Goal: Task Accomplishment & Management: Use online tool/utility

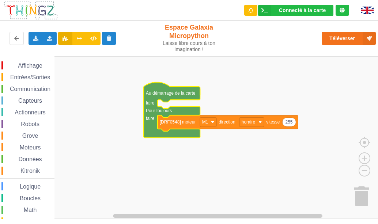
scroll to position [65, 0]
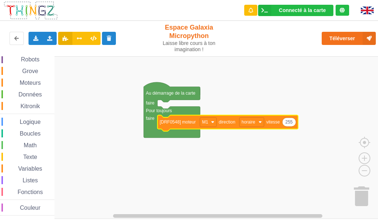
click at [183, 120] on text "[DRF0548] moteur" at bounding box center [178, 121] width 36 height 5
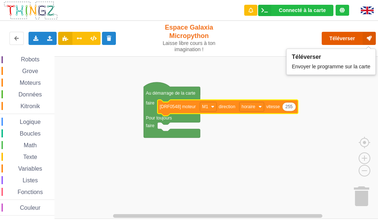
drag, startPoint x: 336, startPoint y: 37, endPoint x: 340, endPoint y: 40, distance: 4.7
click at [340, 40] on button "Téléverser" at bounding box center [348, 38] width 54 height 13
click at [342, 40] on button "Téléverser" at bounding box center [348, 38] width 54 height 13
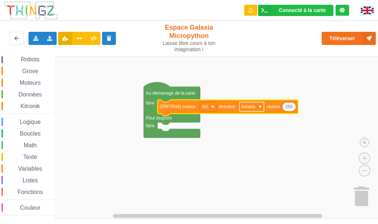
click at [260, 107] on image "Espace de travail de Blocky" at bounding box center [259, 106] width 3 height 3
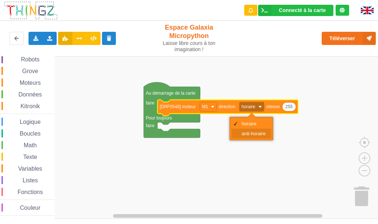
click at [263, 132] on div "anti-horaire" at bounding box center [253, 133] width 24 height 5
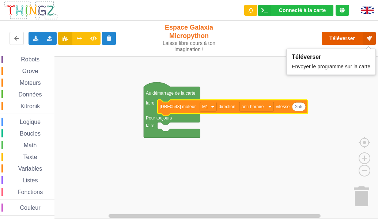
click at [344, 37] on button "Téléverser" at bounding box center [348, 38] width 54 height 13
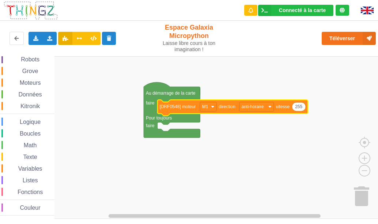
click at [24, 58] on span "Robots" at bounding box center [30, 59] width 21 height 6
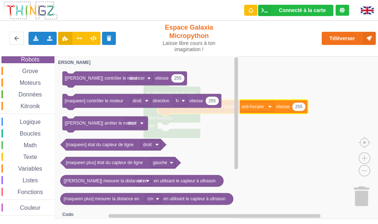
click at [29, 83] on span "Moteurs" at bounding box center [30, 83] width 23 height 6
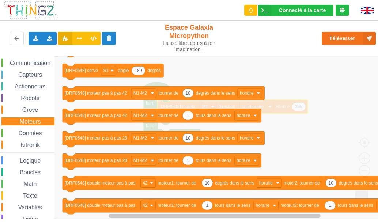
scroll to position [0, 0]
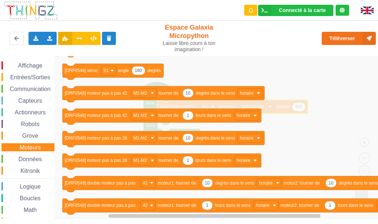
click at [39, 77] on span "Entrées/Sorties" at bounding box center [30, 77] width 42 height 6
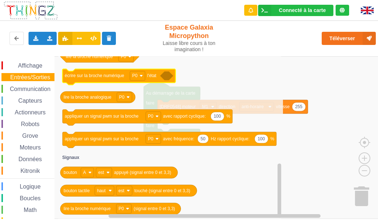
click at [100, 78] on text "écrire sur la broche numérique" at bounding box center [95, 75] width 60 height 5
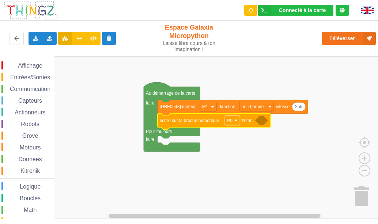
click at [236, 120] on image "Espace de travail de Blocky" at bounding box center [235, 120] width 3 height 3
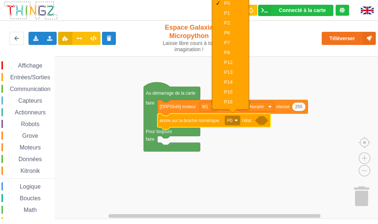
click at [261, 125] on icon "Espace de travail de Blocky" at bounding box center [213, 122] width 113 height 16
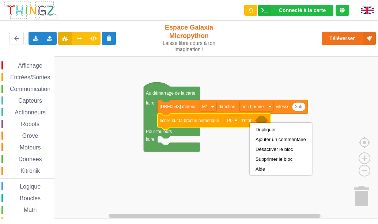
click at [262, 122] on icon "Espace de travail de Blocky" at bounding box center [261, 120] width 13 height 9
click at [29, 188] on span "Logique" at bounding box center [30, 186] width 23 height 6
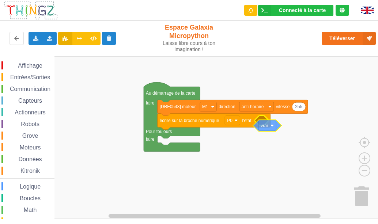
click at [263, 125] on div "Affichage Entrées/Sorties Communication Capteurs Actionneurs Robots Grove Moteu…" at bounding box center [191, 137] width 383 height 163
click at [257, 171] on rect "Espace de travail de Blocky" at bounding box center [191, 137] width 383 height 163
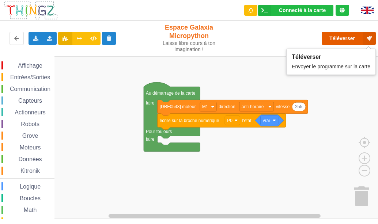
click at [341, 38] on button "Téléverser" at bounding box center [348, 38] width 54 height 13
click at [340, 44] on button "Téléverser" at bounding box center [348, 38] width 54 height 13
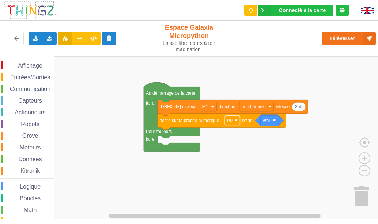
click at [233, 122] on rect "Espace de travail de Blocky" at bounding box center [232, 120] width 15 height 9
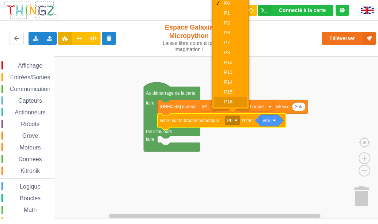
click at [228, 103] on div "P16" at bounding box center [233, 101] width 18 height 5
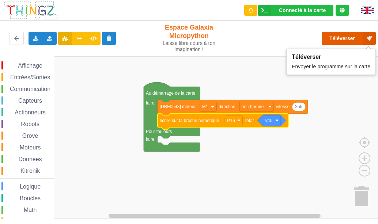
click at [350, 36] on button "Téléverser" at bounding box center [348, 38] width 54 height 13
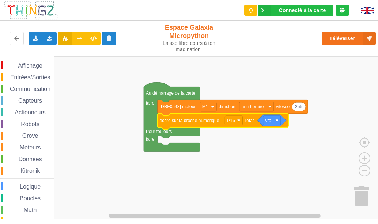
click at [24, 114] on span "Actionneurs" at bounding box center [30, 112] width 33 height 6
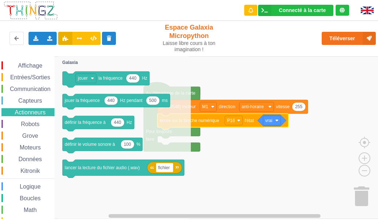
click at [36, 76] on span "Entrées/Sorties" at bounding box center [30, 77] width 42 height 6
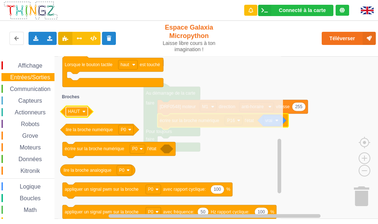
click at [70, 109] on text "HAUT" at bounding box center [74, 111] width 12 height 5
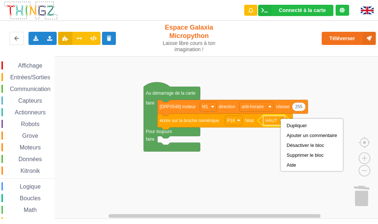
click at [276, 123] on text "HAUT" at bounding box center [271, 120] width 12 height 5
click at [324, 146] on rect "Espace de travail de Blocky" at bounding box center [191, 137] width 383 height 163
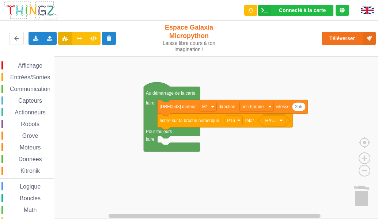
click at [28, 114] on span "Actionneurs" at bounding box center [30, 112] width 33 height 6
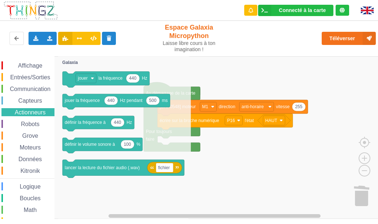
click at [33, 147] on span "Moteurs" at bounding box center [30, 147] width 23 height 6
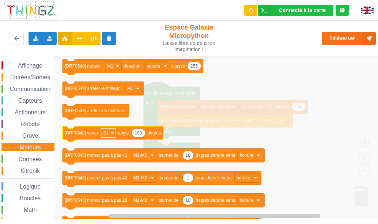
click at [105, 131] on text "S1" at bounding box center [105, 132] width 5 height 5
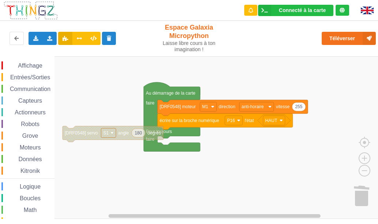
click at [108, 130] on rect "Espace de travail de Blocky" at bounding box center [108, 132] width 15 height 9
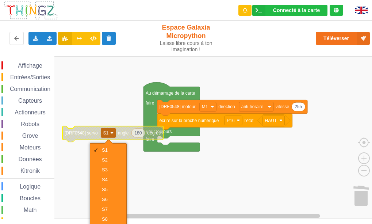
click at [125, 89] on rect "Espace de travail de Blocky" at bounding box center [191, 137] width 383 height 163
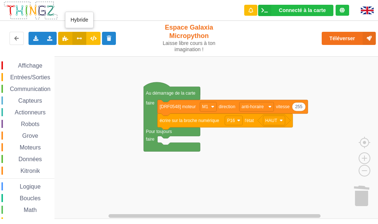
click at [79, 39] on icon at bounding box center [79, 38] width 6 height 4
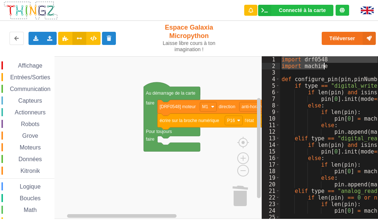
drag, startPoint x: 282, startPoint y: 60, endPoint x: 328, endPoint y: 66, distance: 46.0
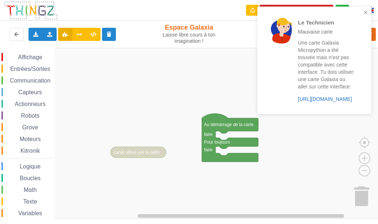
click at [336, 102] on link "[URL][DOMAIN_NAME]" at bounding box center [325, 99] width 54 height 6
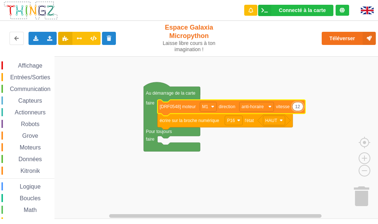
type input "125"
click at [310, 91] on rect "Espace de travail de Blocky" at bounding box center [191, 137] width 383 height 163
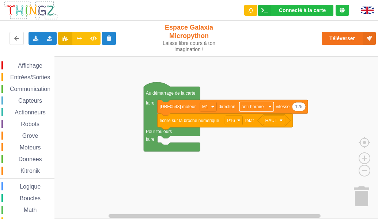
click at [252, 110] on rect "Espace de travail de Blocky" at bounding box center [256, 106] width 34 height 9
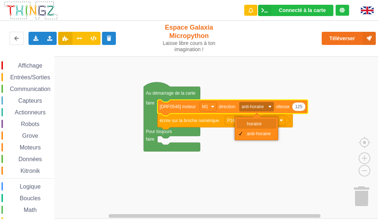
click at [254, 125] on div "horaire" at bounding box center [259, 123] width 24 height 5
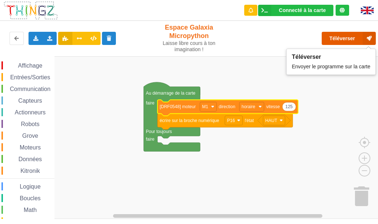
click at [356, 37] on button "Téléverser" at bounding box center [348, 38] width 54 height 13
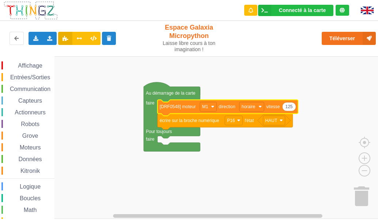
click at [288, 110] on icon "Espace de travail de Blocky" at bounding box center [289, 106] width 14 height 9
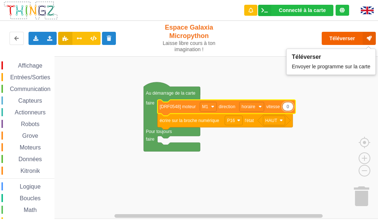
type input "0"
click at [344, 37] on button "Téléverser" at bounding box center [348, 38] width 54 height 13
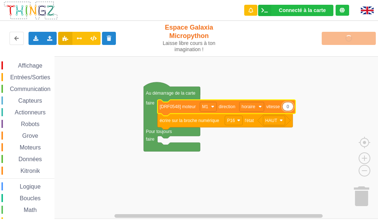
click at [344, 37] on div "Téléverser" at bounding box center [303, 38] width 156 height 23
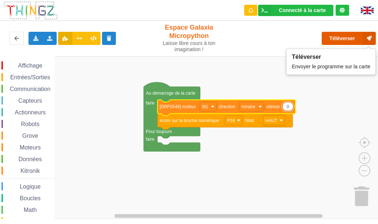
click at [339, 38] on button "Téléverser" at bounding box center [348, 38] width 54 height 13
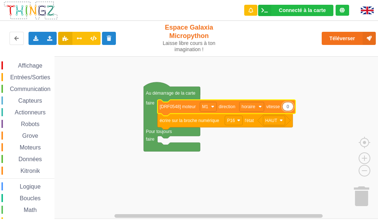
click at [39, 79] on span "Entrées/Sorties" at bounding box center [30, 77] width 42 height 6
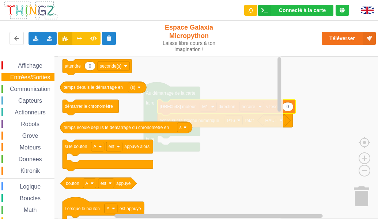
click at [207, 154] on icon "Espace de travail de Blocky" at bounding box center [170, 137] width 225 height 163
click at [236, 75] on icon "Espace de travail de Blocky" at bounding box center [170, 137] width 225 height 163
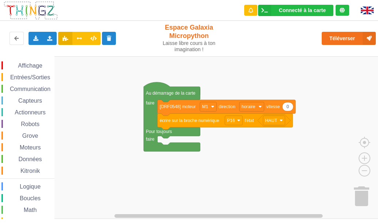
click at [350, 72] on rect "Espace de travail de Blocky" at bounding box center [191, 137] width 383 height 163
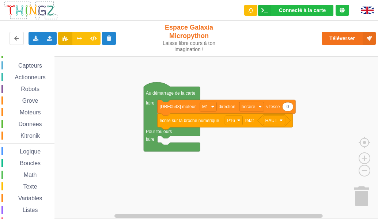
scroll to position [36, 0]
click at [33, 150] on span "Logique" at bounding box center [30, 150] width 23 height 6
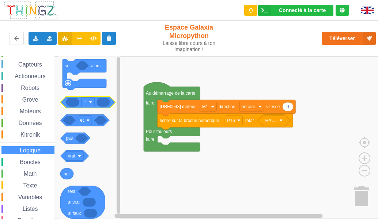
click at [75, 101] on g "si alors = et pas vrai nul test si vrai si faux" at bounding box center [87, 139] width 55 height 160
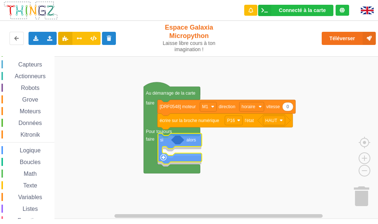
click at [167, 144] on div "Affichage Entrées/Sorties Communication Capteurs Actionneurs Robots Grove Moteu…" at bounding box center [191, 137] width 383 height 163
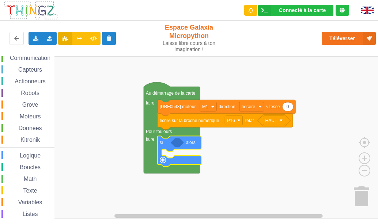
scroll to position [27, 0]
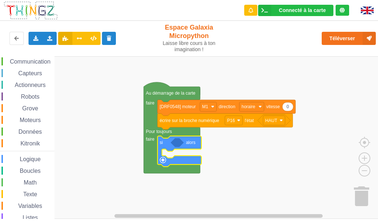
click at [29, 75] on span "Capteurs" at bounding box center [30, 73] width 26 height 6
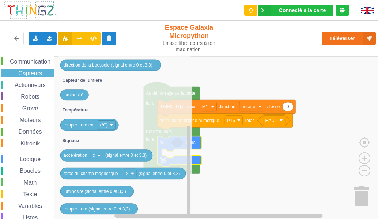
click at [27, 85] on span "Actionneurs" at bounding box center [30, 85] width 33 height 6
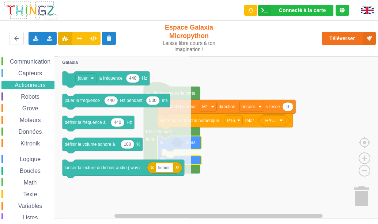
click at [30, 98] on span "Robots" at bounding box center [30, 96] width 21 height 6
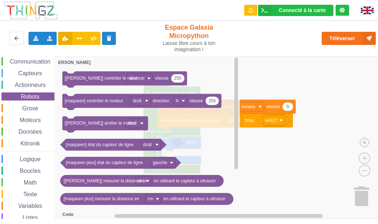
click at [26, 120] on span "Moteurs" at bounding box center [30, 120] width 23 height 6
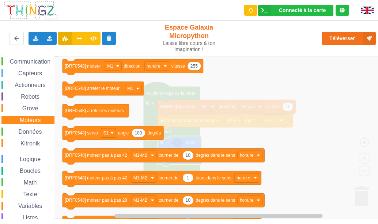
click at [31, 130] on span "Données" at bounding box center [31, 132] width 26 height 6
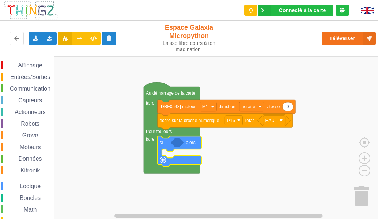
scroll to position [0, 0]
click at [38, 75] on span "Entrées/Sorties" at bounding box center [30, 77] width 42 height 6
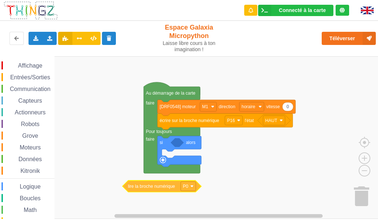
click at [140, 190] on div "Affichage Entrées/Sorties Communication Capteurs Actionneurs Robots Grove Moteu…" at bounding box center [191, 137] width 383 height 163
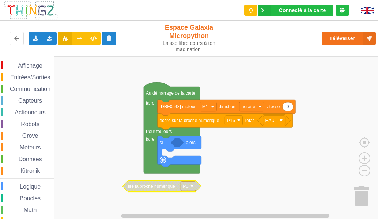
click at [40, 188] on span "Logique" at bounding box center [30, 186] width 23 height 6
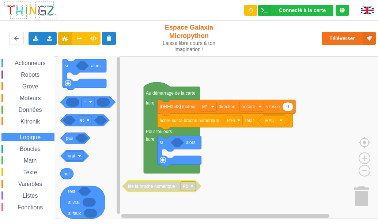
scroll to position [65, 0]
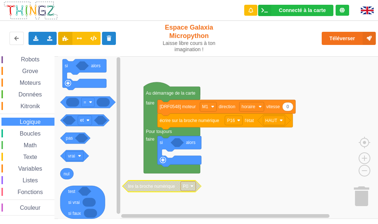
click at [26, 146] on span "Math" at bounding box center [30, 145] width 15 height 6
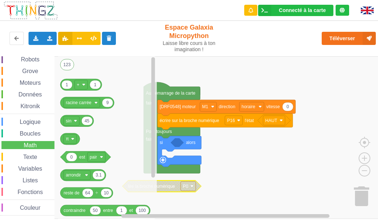
click at [20, 124] on span "Logique" at bounding box center [30, 122] width 23 height 6
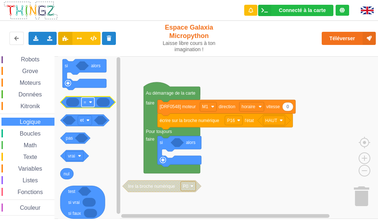
click at [85, 104] on text "=" at bounding box center [85, 102] width 3 height 5
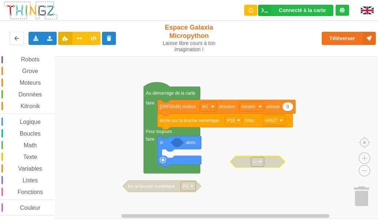
click at [255, 161] on text "=" at bounding box center [254, 161] width 3 height 5
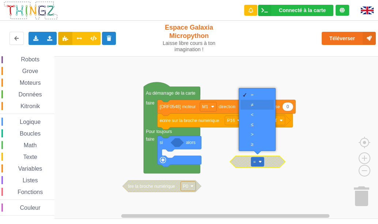
click at [252, 104] on div "≠" at bounding box center [260, 104] width 18 height 5
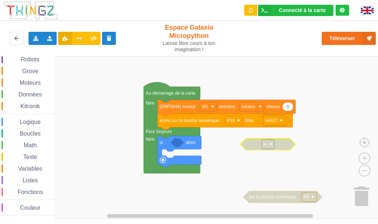
click at [248, 140] on icon "Espace de travail de Blocky" at bounding box center [267, 144] width 55 height 12
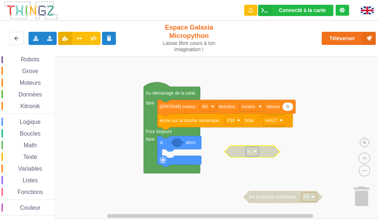
click at [26, 121] on span "Logique" at bounding box center [30, 122] width 23 height 6
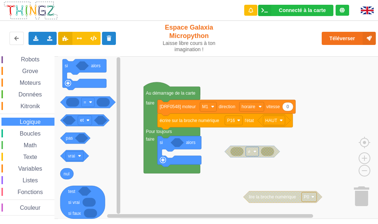
click at [77, 109] on icon "si alors = et pas vrai nul test si vrai si faux" at bounding box center [90, 137] width 64 height 163
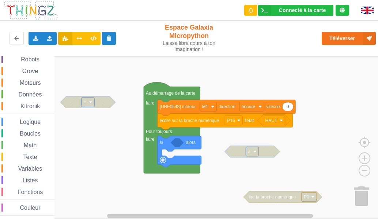
click at [77, 109] on rect "Espace de travail de Blocky" at bounding box center [191, 137] width 383 height 163
click at [76, 101] on icon "Espace de travail de Blocky" at bounding box center [87, 102] width 55 height 12
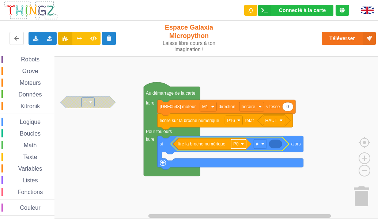
click at [241, 143] on image "Espace de travail de Blocky" at bounding box center [241, 143] width 3 height 3
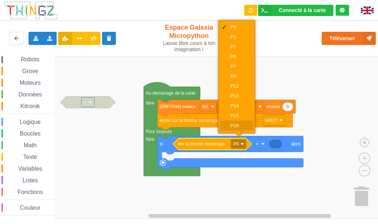
click at [238, 124] on div "P16" at bounding box center [239, 125] width 18 height 5
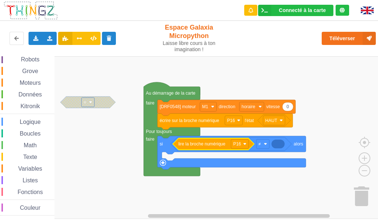
click at [25, 144] on span "Math" at bounding box center [30, 145] width 15 height 6
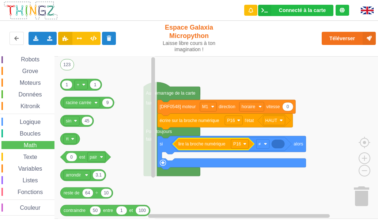
click at [30, 122] on span "Logique" at bounding box center [30, 122] width 23 height 6
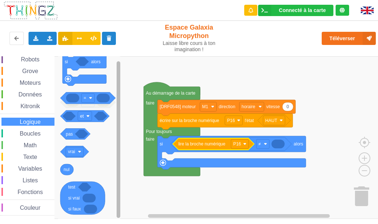
click at [119, 195] on rect "Espace de travail de Blocky" at bounding box center [118, 139] width 4 height 157
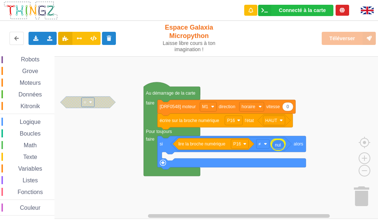
click at [278, 149] on div "Affichage Entrées/Sorties Communication Capteurs Actionneurs Robots Grove Moteu…" at bounding box center [191, 137] width 383 height 163
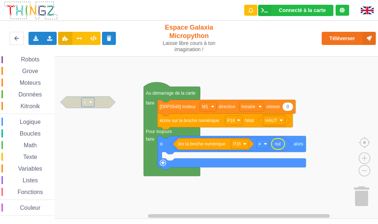
click at [24, 145] on span "Math" at bounding box center [30, 145] width 15 height 6
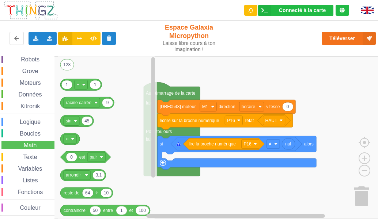
click at [70, 96] on icon "123 1 1 + 9 racine carrée 45 sin π 0 est pair 3.1 arrondir 64 10 reste de ÷ 50 …" at bounding box center [107, 137] width 99 height 163
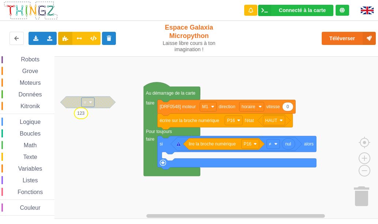
click at [80, 130] on div "Affichage Entrées/Sorties Communication Capteurs Actionneurs Robots Grove Moteu…" at bounding box center [191, 137] width 383 height 163
click at [81, 130] on text "123" at bounding box center [82, 128] width 7 height 5
type input "0"
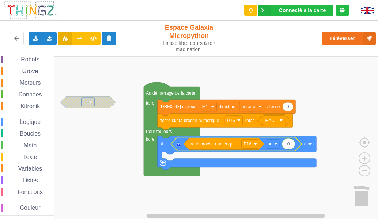
click at [177, 148] on icon "Espace de travail de Blocky" at bounding box center [236, 144] width 131 height 14
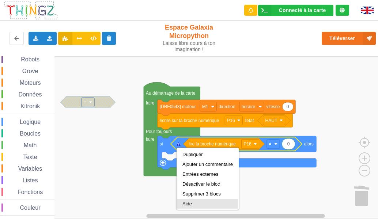
click at [185, 203] on div "Aide" at bounding box center [207, 203] width 50 height 5
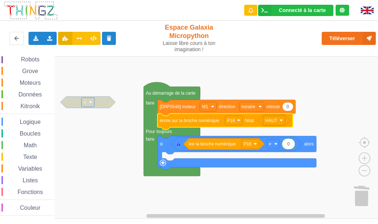
click at [199, 123] on text "écrire sur la broche numérique" at bounding box center [190, 120] width 60 height 5
click at [245, 73] on rect "Espace de travail de Blocky" at bounding box center [191, 137] width 383 height 163
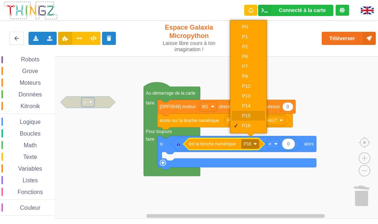
click at [244, 113] on div "P15" at bounding box center [251, 115] width 18 height 5
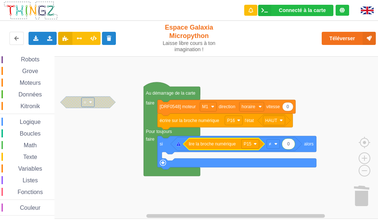
click at [237, 184] on rect "Espace de travail de Blocky" at bounding box center [191, 137] width 383 height 163
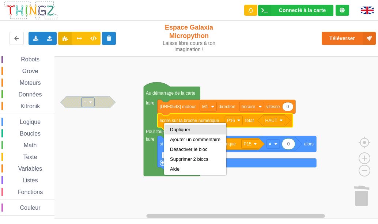
click at [189, 130] on div "Dupliquer" at bounding box center [195, 129] width 50 height 5
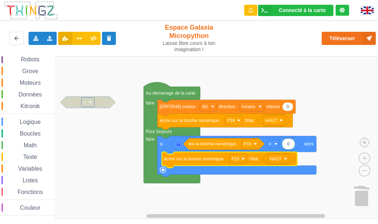
click at [234, 196] on rect "Espace de travail de Blocky" at bounding box center [191, 137] width 383 height 163
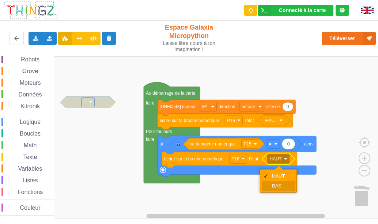
click at [280, 184] on div "BAS" at bounding box center [281, 185] width 18 height 5
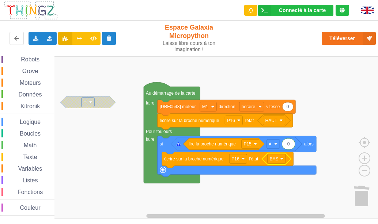
click at [33, 123] on span "Logique" at bounding box center [30, 122] width 23 height 6
click at [290, 149] on div "Affichage Entrées/Sorties Communication Capteurs Actionneurs Robots Grove Moteu…" at bounding box center [191, 137] width 383 height 163
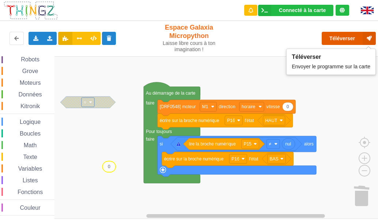
click at [343, 42] on button "Téléverser" at bounding box center [348, 38] width 54 height 13
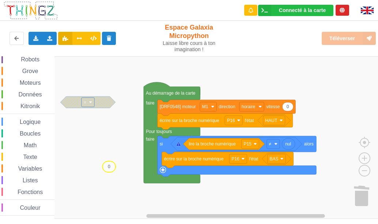
click at [340, 41] on div "Téléverser" at bounding box center [303, 38] width 156 height 23
click at [340, 37] on div "Téléverser" at bounding box center [303, 38] width 156 height 23
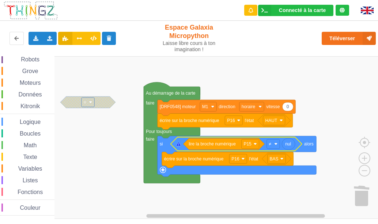
click at [274, 149] on icon "Espace de travail de Blocky" at bounding box center [236, 144] width 131 height 14
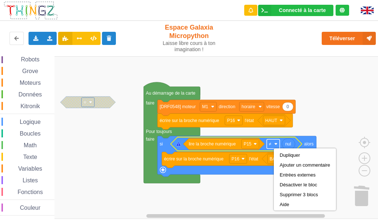
click at [270, 140] on rect "Espace de travail de Blocky" at bounding box center [273, 143] width 13 height 9
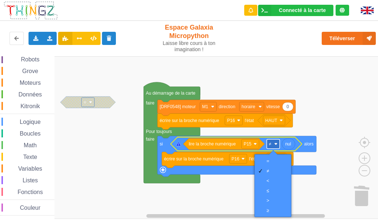
click at [270, 140] on rect "Espace de travail de Blocky" at bounding box center [273, 143] width 13 height 9
click at [267, 160] on div "=" at bounding box center [275, 160] width 18 height 5
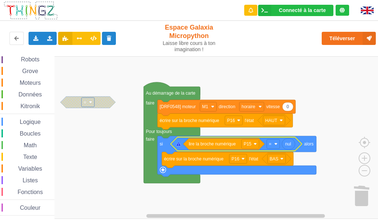
click at [189, 189] on rect "Espace de travail de Blocky" at bounding box center [191, 137] width 383 height 163
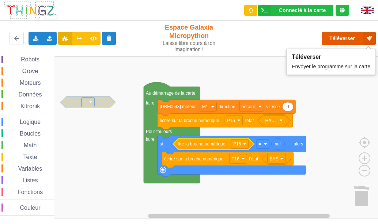
click at [339, 36] on button "Téléverser" at bounding box center [348, 38] width 54 height 13
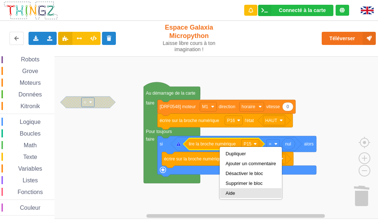
click at [237, 193] on div "Aide" at bounding box center [250, 192] width 50 height 5
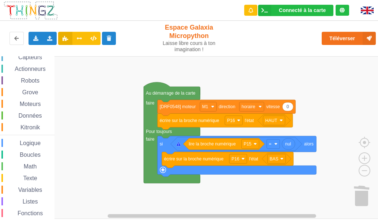
scroll to position [48, 0]
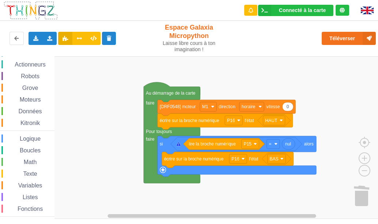
click at [28, 100] on span "Moteurs" at bounding box center [30, 99] width 23 height 6
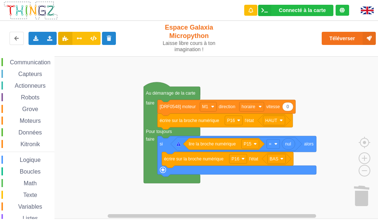
scroll to position [5, 0]
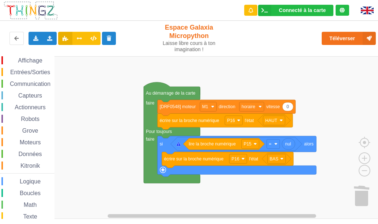
click at [40, 73] on span "Entrées/Sorties" at bounding box center [30, 72] width 42 height 6
click at [313, 191] on div "Affichage Entrées/Sorties Communication Capteurs Actionneurs Robots Grove Moteu…" at bounding box center [191, 137] width 383 height 163
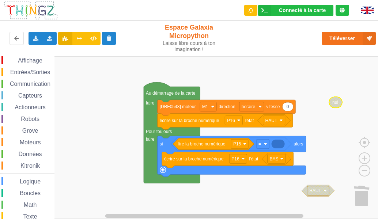
click at [33, 205] on span "Math" at bounding box center [30, 205] width 15 height 6
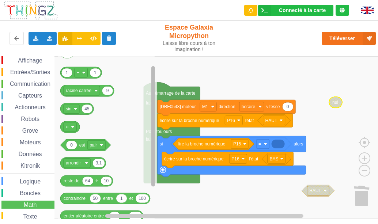
click at [152, 119] on rect "Espace de travail de Blocky" at bounding box center [153, 126] width 4 height 120
click at [77, 75] on text "+" at bounding box center [78, 72] width 3 height 5
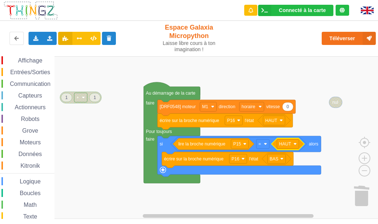
click at [291, 188] on rect "Espace de travail de Blocky" at bounding box center [191, 137] width 383 height 163
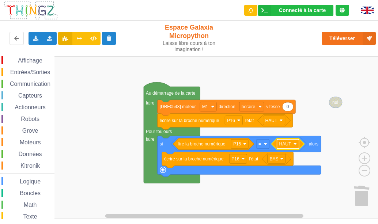
click at [286, 148] on rect "Espace de travail de Blocky" at bounding box center [288, 143] width 22 height 9
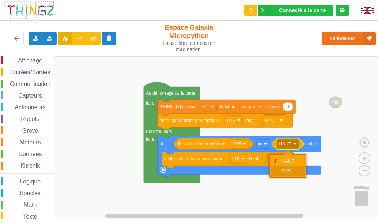
click at [284, 168] on div "BAS" at bounding box center [290, 170] width 18 height 5
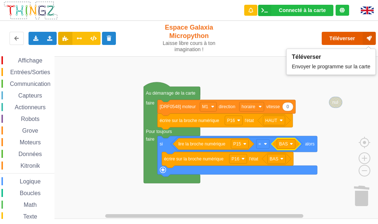
click at [346, 37] on button "Téléverser" at bounding box center [348, 38] width 54 height 13
click at [333, 39] on button "Téléverser" at bounding box center [348, 38] width 54 height 13
click at [333, 38] on button "Téléverser" at bounding box center [348, 38] width 54 height 13
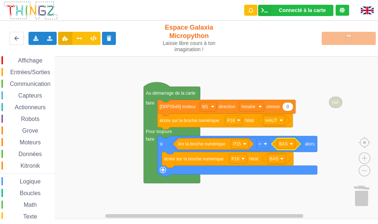
click at [333, 38] on div "Téléverser" at bounding box center [303, 38] width 156 height 23
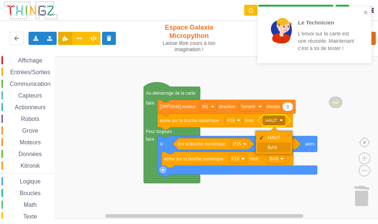
click at [274, 145] on div "BAS" at bounding box center [276, 147] width 18 height 5
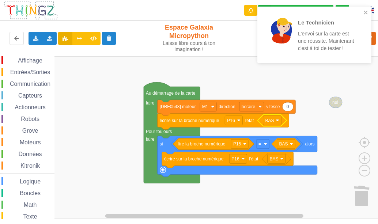
click at [343, 72] on rect "Espace de travail de Blocky" at bounding box center [191, 137] width 383 height 163
click at [362, 78] on rect "Espace de travail de Blocky" at bounding box center [191, 137] width 383 height 163
click at [364, 11] on icon "close" at bounding box center [365, 13] width 4 height 4
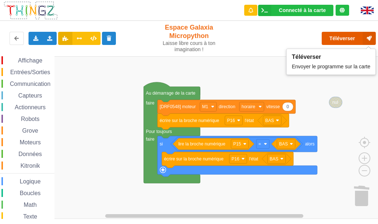
click at [346, 36] on button "Téléverser" at bounding box center [348, 38] width 54 height 13
click at [345, 37] on button "Téléverser" at bounding box center [348, 38] width 54 height 13
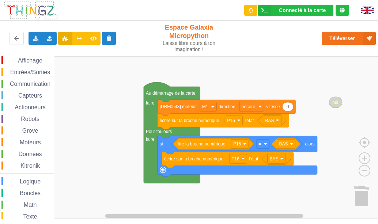
click at [282, 198] on rect "Espace de travail de Blocky" at bounding box center [191, 137] width 383 height 163
click at [273, 118] on text "BAS" at bounding box center [269, 120] width 9 height 5
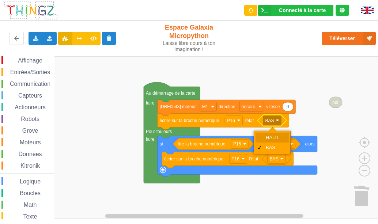
click at [269, 136] on div "HAUT" at bounding box center [274, 137] width 18 height 5
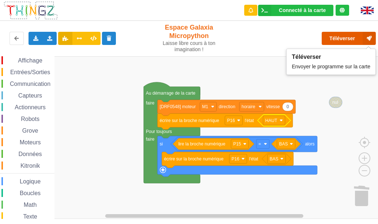
click at [349, 39] on button "Téléverser" at bounding box center [348, 38] width 54 height 13
click at [336, 39] on button "Téléverser" at bounding box center [348, 38] width 54 height 13
drag, startPoint x: 342, startPoint y: 37, endPoint x: 343, endPoint y: 33, distance: 3.8
click at [343, 33] on button "Téléverser" at bounding box center [348, 38] width 54 height 13
click at [339, 38] on button "Téléverser" at bounding box center [348, 38] width 54 height 13
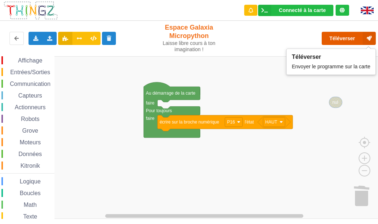
click at [343, 38] on button "Téléverser" at bounding box center [348, 38] width 54 height 13
click at [340, 35] on button "Téléverser" at bounding box center [348, 38] width 54 height 13
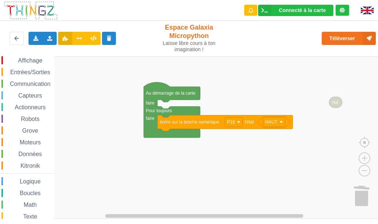
click at [32, 96] on span "Capteurs" at bounding box center [30, 95] width 26 height 6
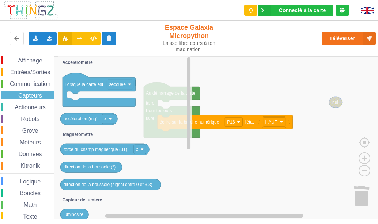
click at [29, 109] on span "Actionneurs" at bounding box center [30, 107] width 33 height 6
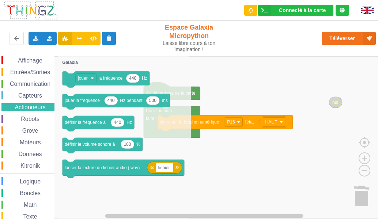
click at [32, 60] on span "Affichage" at bounding box center [30, 60] width 26 height 6
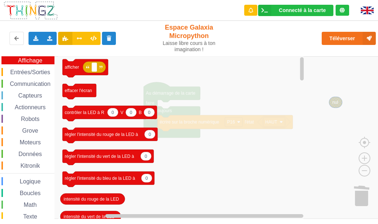
click at [25, 73] on span "Entrées/Sorties" at bounding box center [30, 72] width 42 height 6
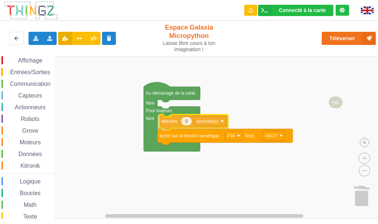
click at [175, 123] on div "Affichage Entrées/Sorties Communication Capteurs Actionneurs Robots Grove Moteu…" at bounding box center [191, 137] width 383 height 163
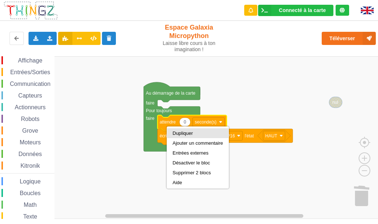
click at [172, 133] on div "Dupliquer" at bounding box center [197, 132] width 50 height 5
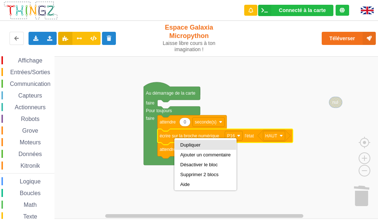
click at [182, 146] on div "Dupliquer" at bounding box center [205, 144] width 50 height 5
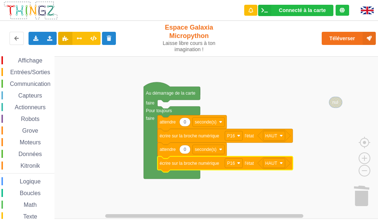
click at [276, 169] on icon "Espace de travail de Blocky" at bounding box center [224, 164] width 135 height 16
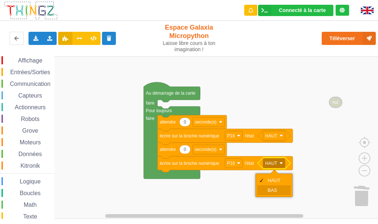
click at [271, 187] on div "BAS" at bounding box center [276, 189] width 18 height 5
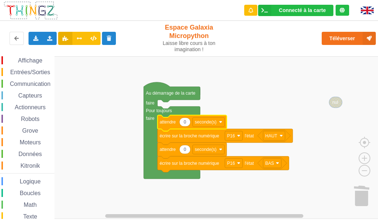
click at [186, 122] on text "0" at bounding box center [184, 121] width 3 height 5
type input "1"
click at [187, 149] on icon "Espace de travail de Blocky" at bounding box center [184, 149] width 11 height 9
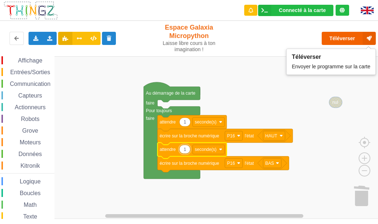
type input "1"
click at [346, 38] on button "Téléverser" at bounding box center [348, 38] width 54 height 13
